Goal: Information Seeking & Learning: Understand process/instructions

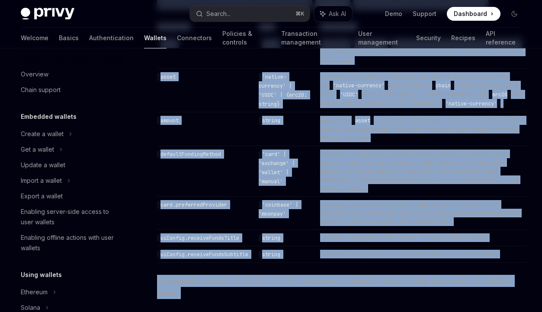
scroll to position [312, 0]
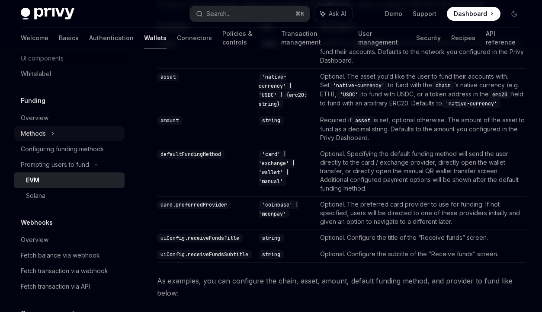
click at [89, 135] on div "Methods" at bounding box center [69, 134] width 111 height 16
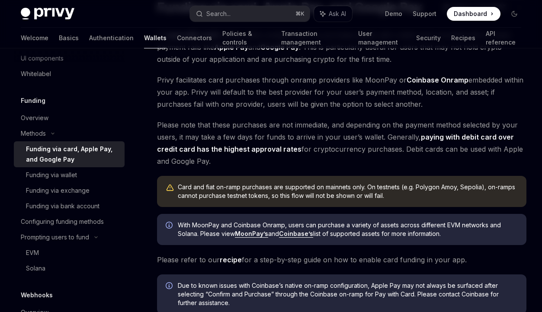
scroll to position [175, 0]
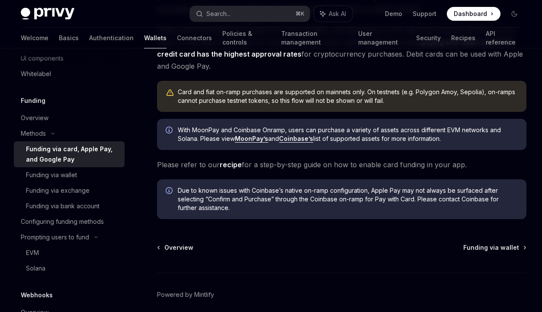
click at [67, 149] on div "Funding via card, Apple Pay, and Google Pay" at bounding box center [72, 154] width 93 height 21
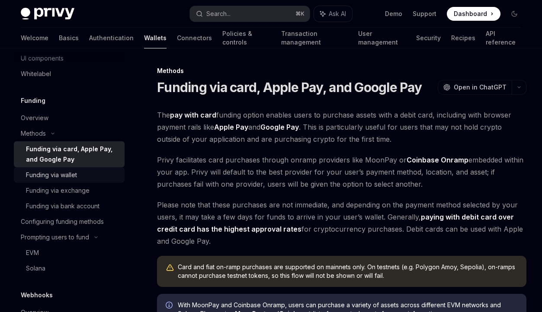
click at [81, 177] on div "Funding via wallet" at bounding box center [72, 175] width 93 height 10
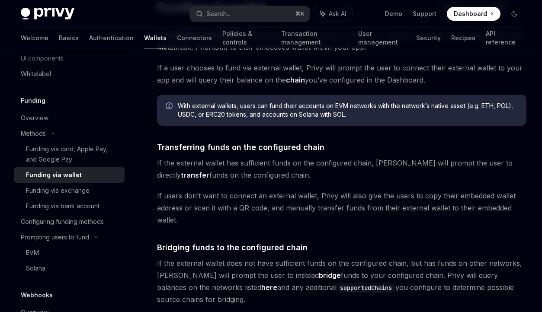
scroll to position [289, 0]
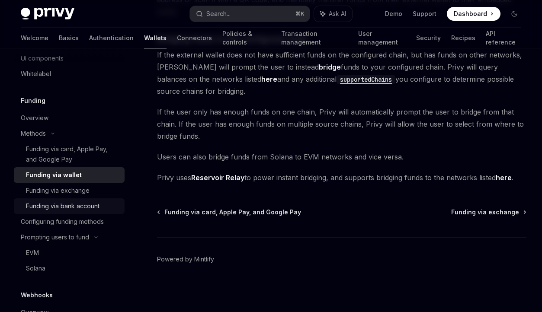
click at [89, 207] on div "Funding via bank account" at bounding box center [63, 206] width 74 height 10
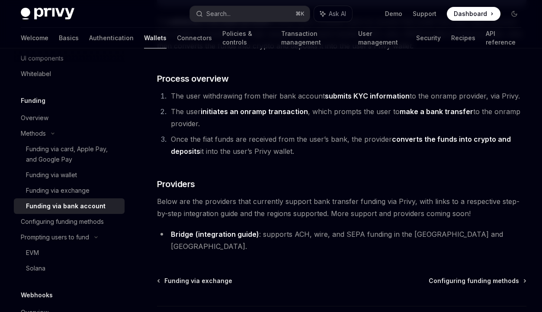
scroll to position [127, 0]
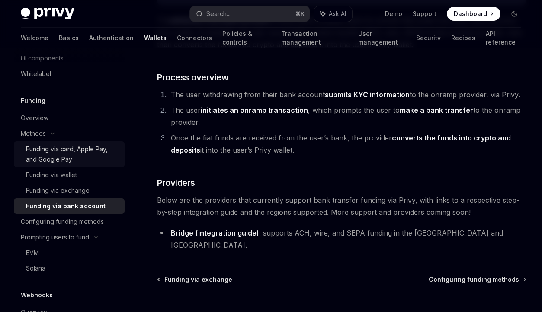
click at [90, 156] on div "Funding via card, Apple Pay, and Google Pay" at bounding box center [72, 154] width 93 height 21
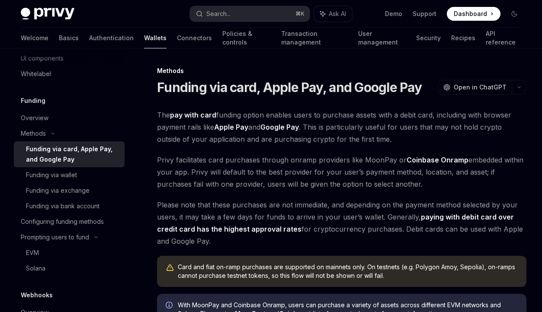
scroll to position [211, 0]
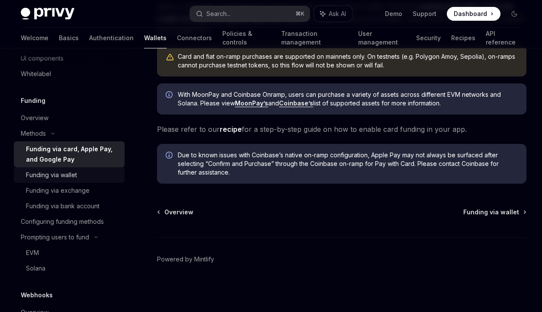
click at [74, 177] on div "Funding via wallet" at bounding box center [51, 175] width 51 height 10
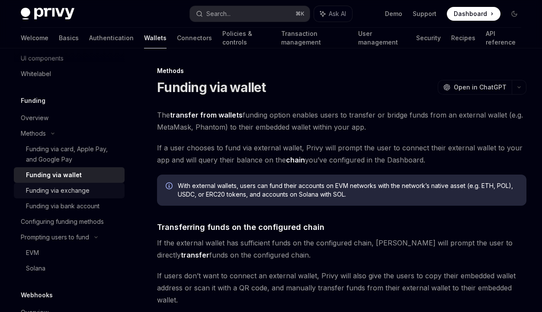
click at [80, 193] on div "Funding via exchange" at bounding box center [58, 191] width 64 height 10
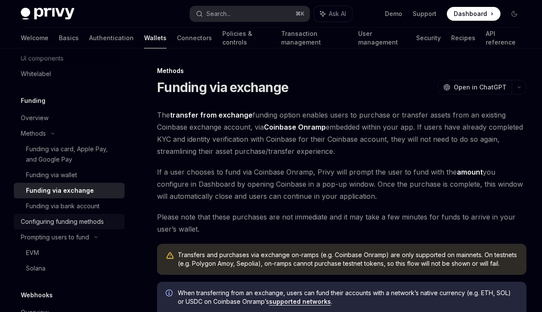
click at [81, 223] on div "Configuring funding methods" at bounding box center [62, 222] width 83 height 10
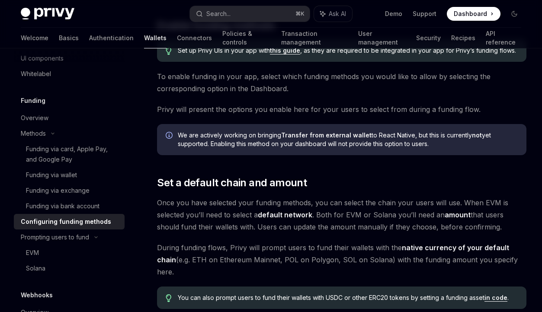
scroll to position [716, 0]
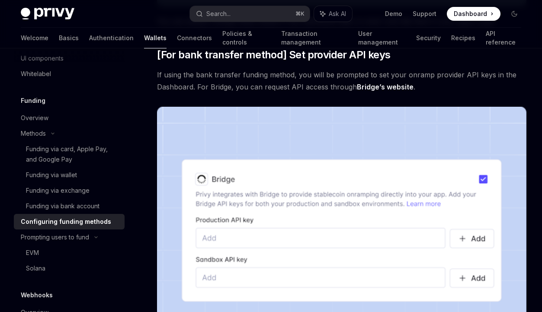
click at [366, 83] on link "Bridge’s website" at bounding box center [385, 87] width 57 height 9
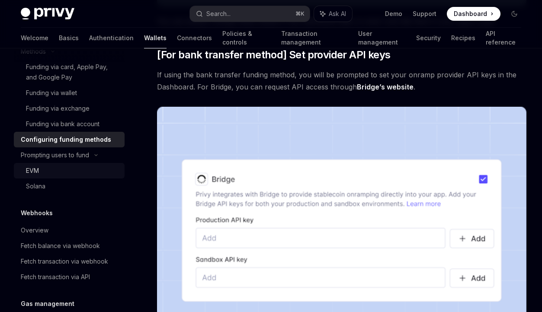
click at [65, 163] on link "EVM" at bounding box center [69, 171] width 111 height 16
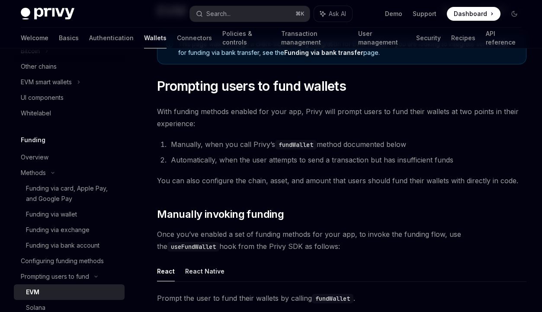
scroll to position [50, 0]
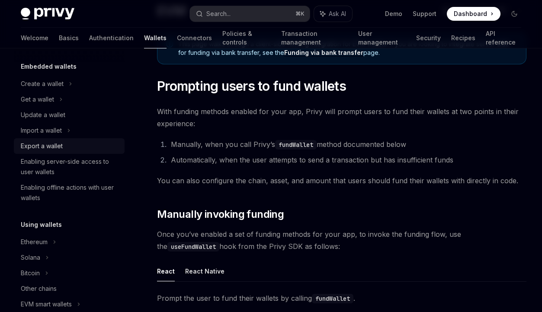
click at [61, 145] on div "Export a wallet" at bounding box center [42, 146] width 42 height 10
type textarea "*"
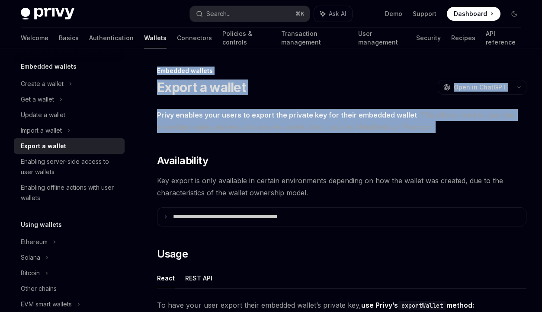
drag, startPoint x: 157, startPoint y: 71, endPoint x: 180, endPoint y: 149, distance: 81.7
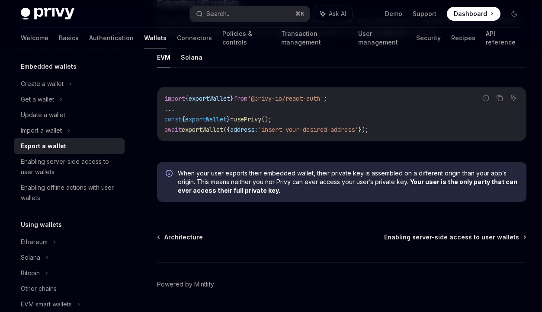
scroll to position [863, 0]
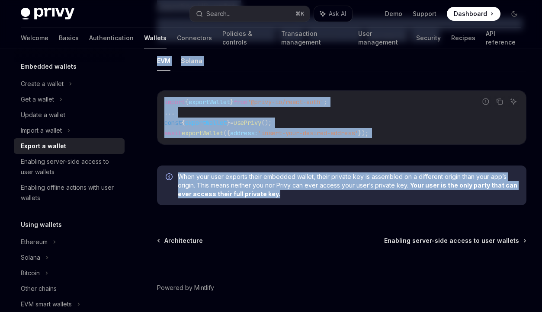
click at [322, 202] on div "When your user exports their embedded wallet, their private key is assembled on…" at bounding box center [341, 186] width 369 height 40
copy div "**********"
